Goal: Transaction & Acquisition: Purchase product/service

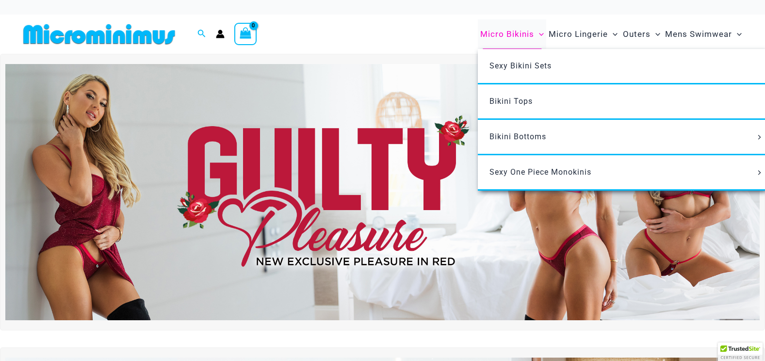
click at [516, 30] on span "Micro Bikinis" at bounding box center [507, 34] width 54 height 25
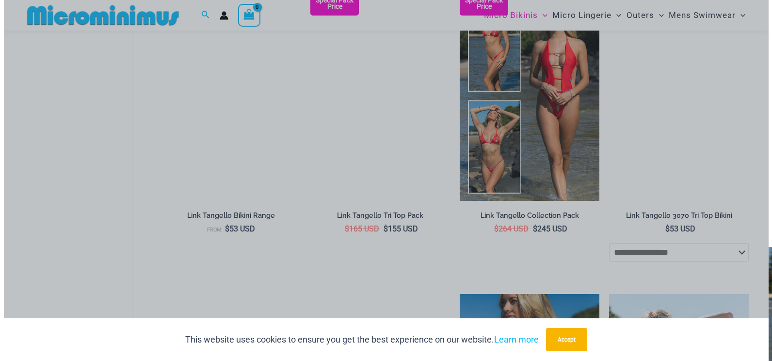
scroll to position [905, 0]
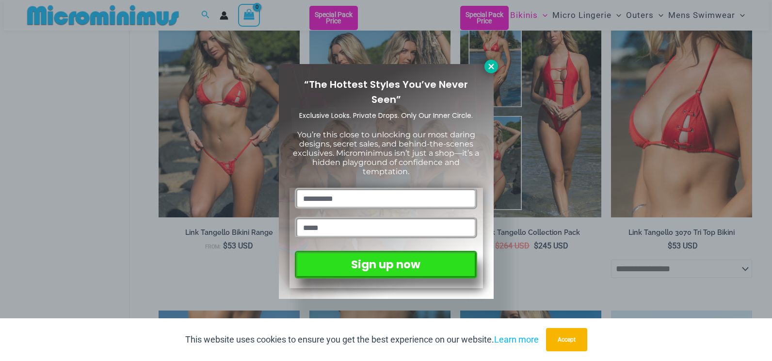
click at [494, 65] on icon at bounding box center [491, 66] width 9 height 9
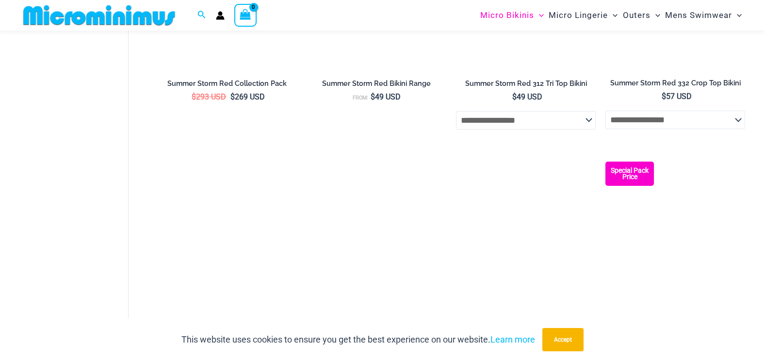
scroll to position [2466, 0]
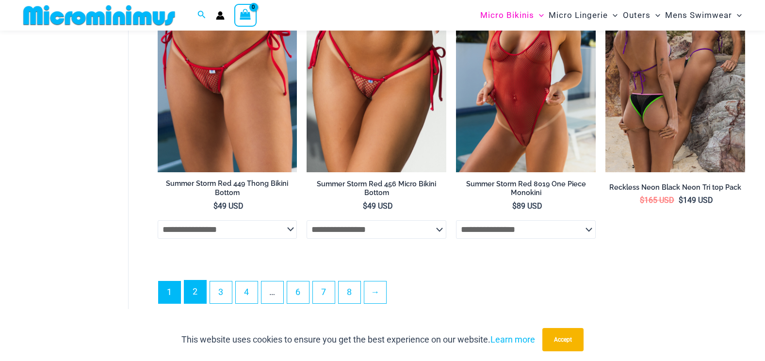
click at [194, 303] on link "2" at bounding box center [195, 291] width 22 height 23
